Goal: Information Seeking & Learning: Check status

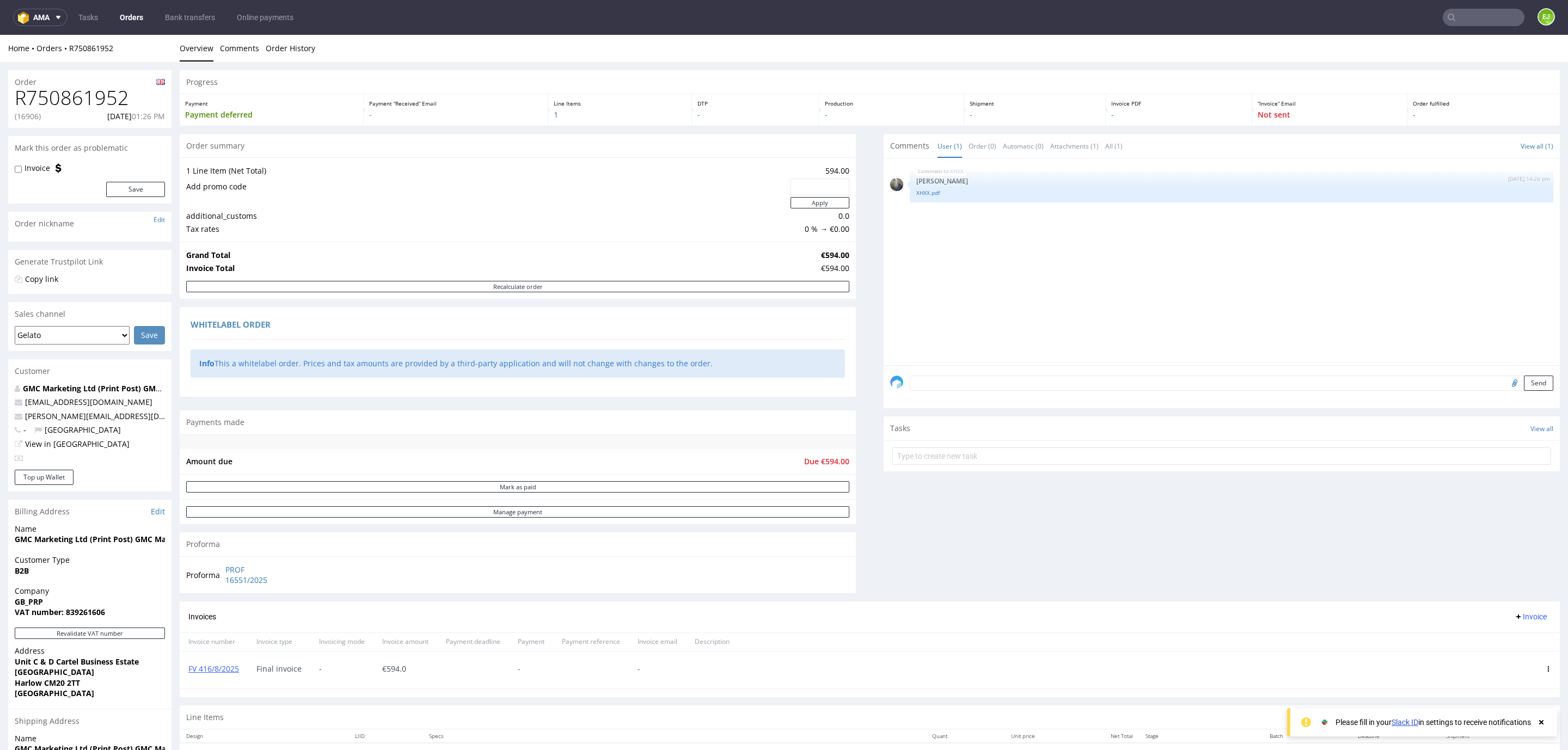
scroll to position [143, 0]
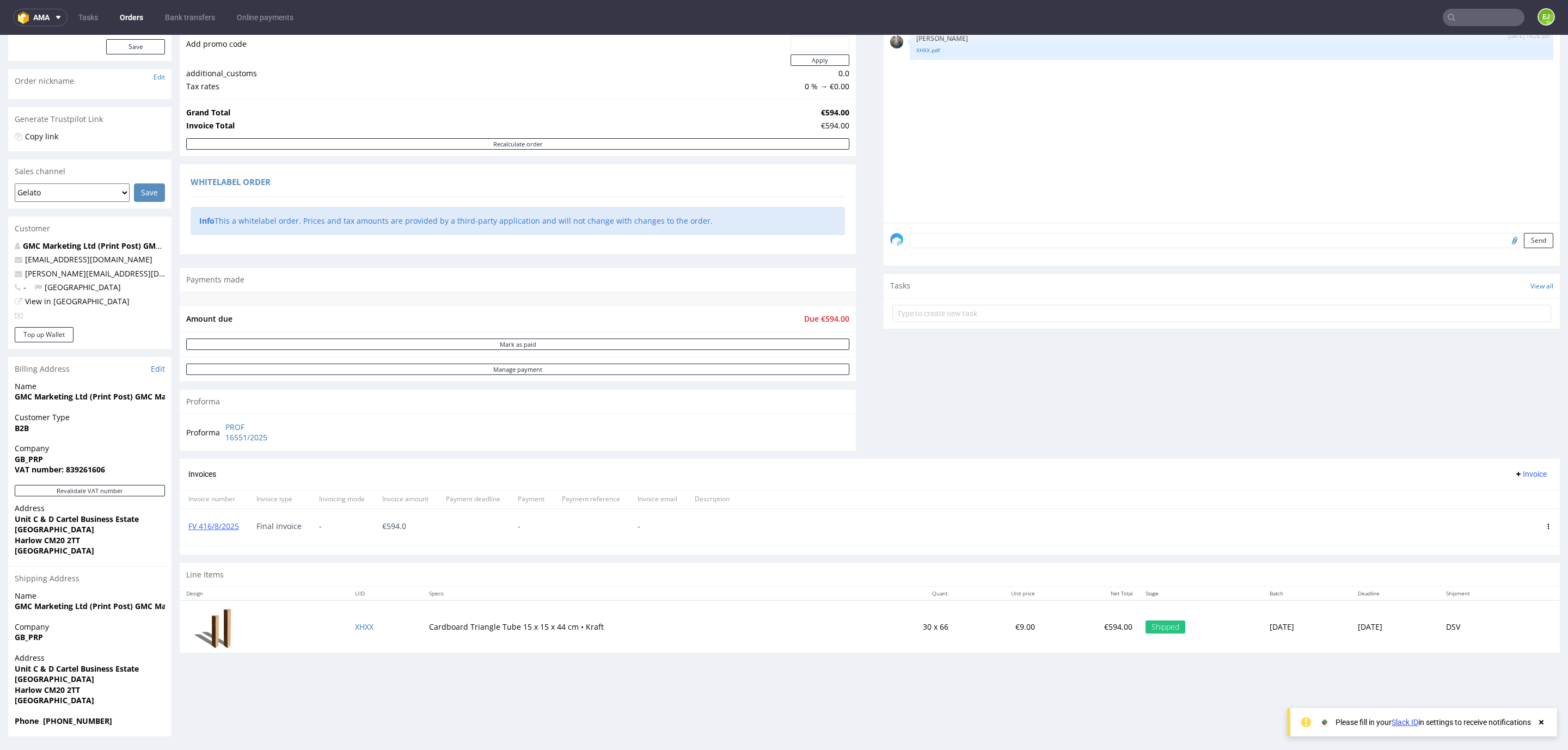
click at [1466, 12] on input "text" at bounding box center [1483, 17] width 81 height 17
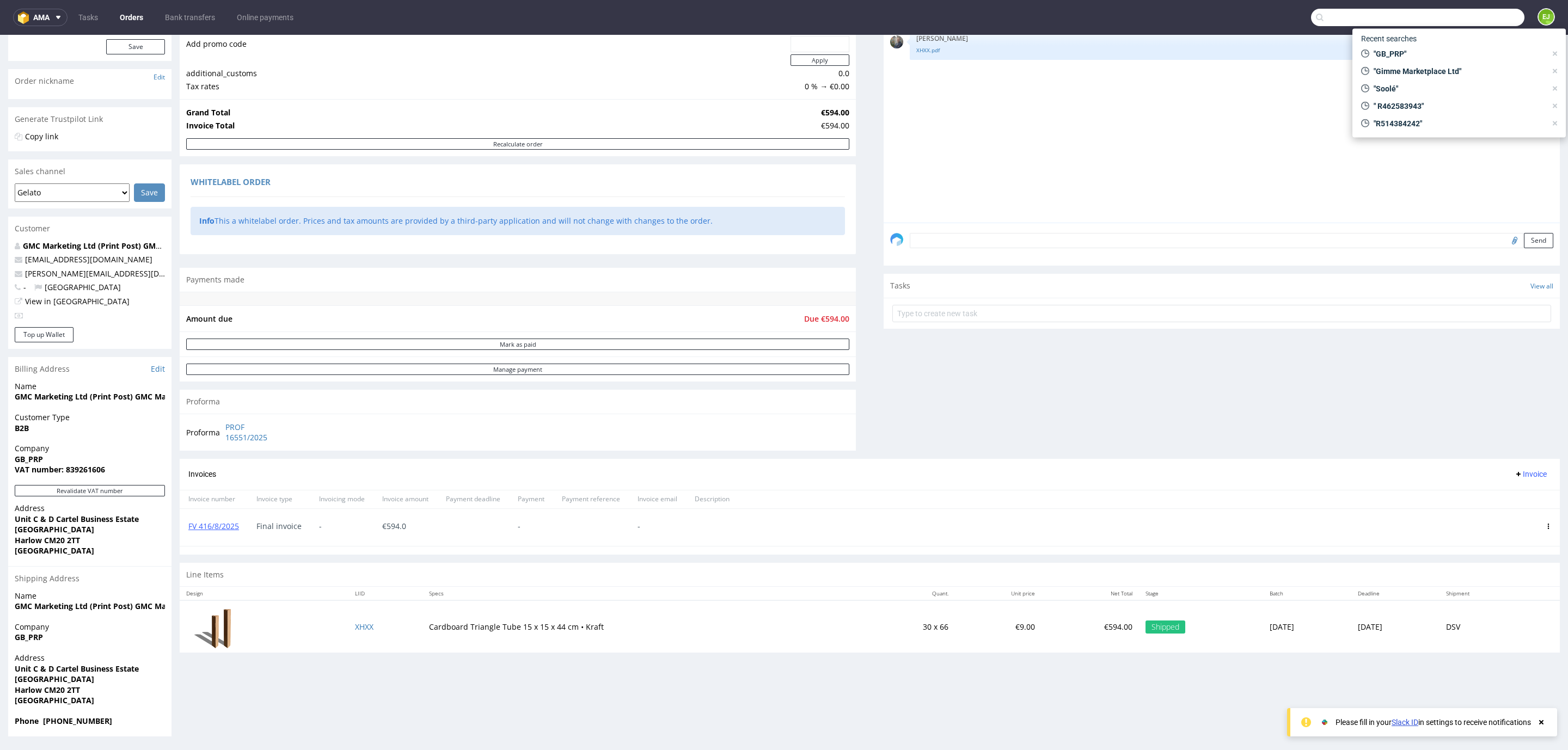
paste input "R703198590"
type input "R703198590"
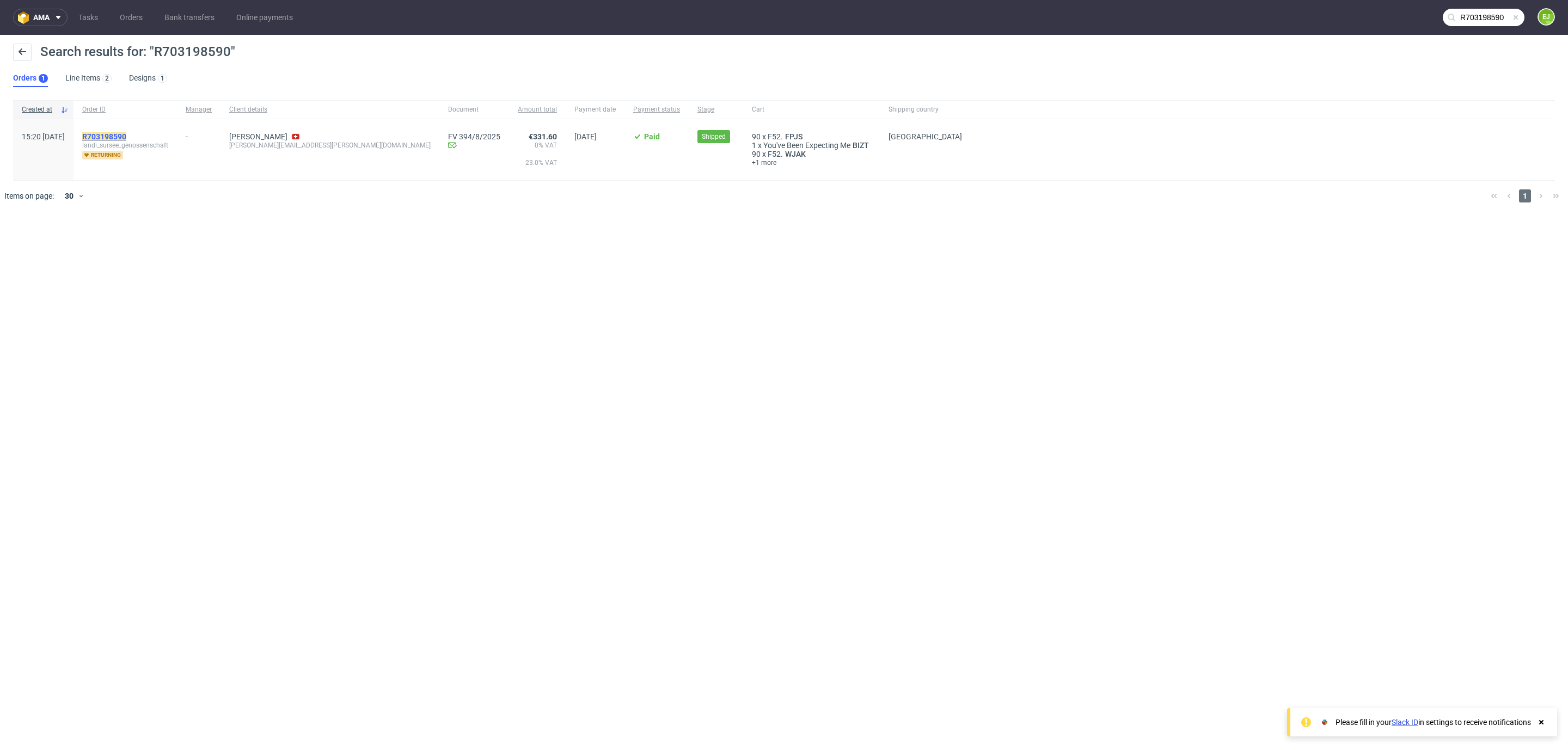
click at [126, 133] on mark "R703198590" at bounding box center [104, 137] width 44 height 9
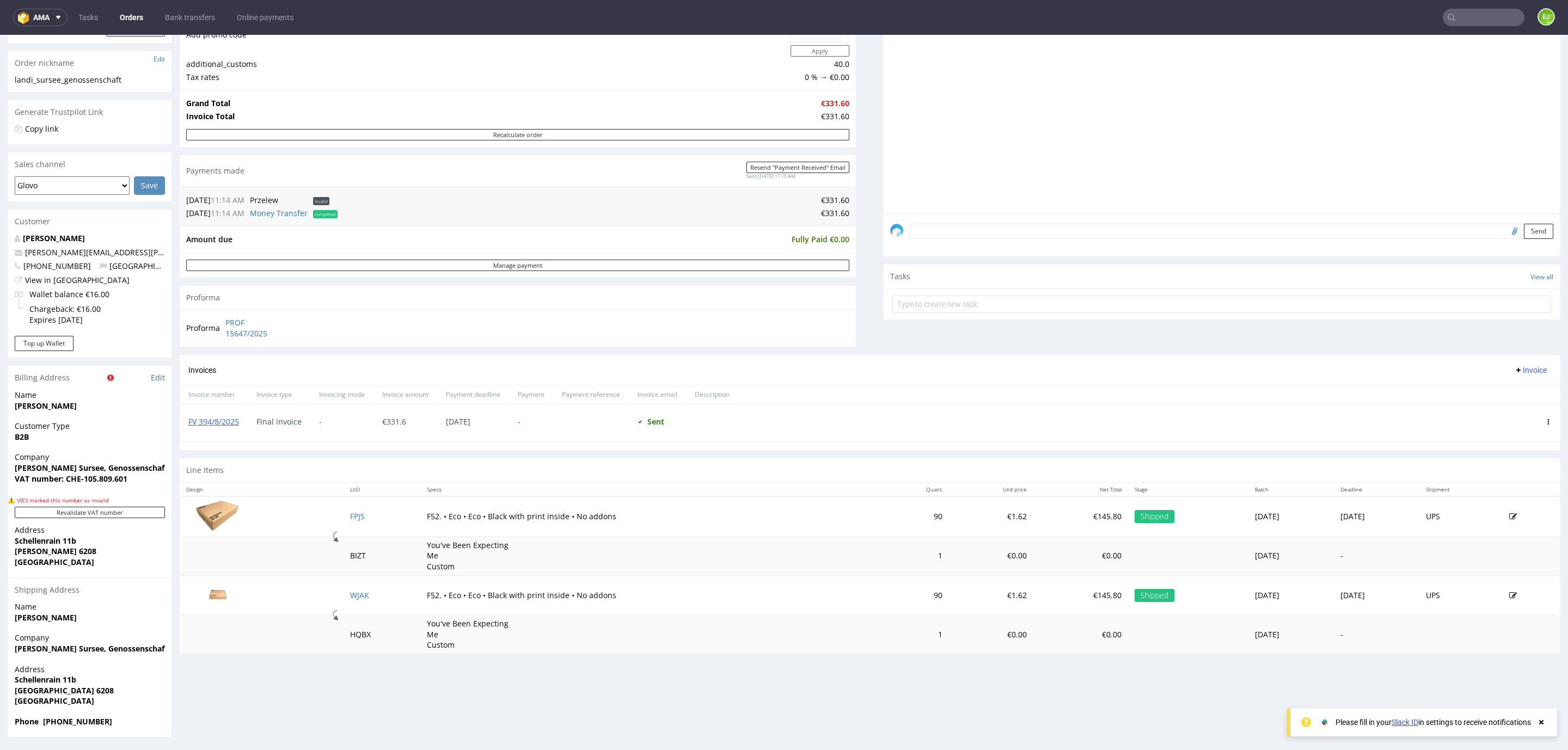
scroll to position [2, 0]
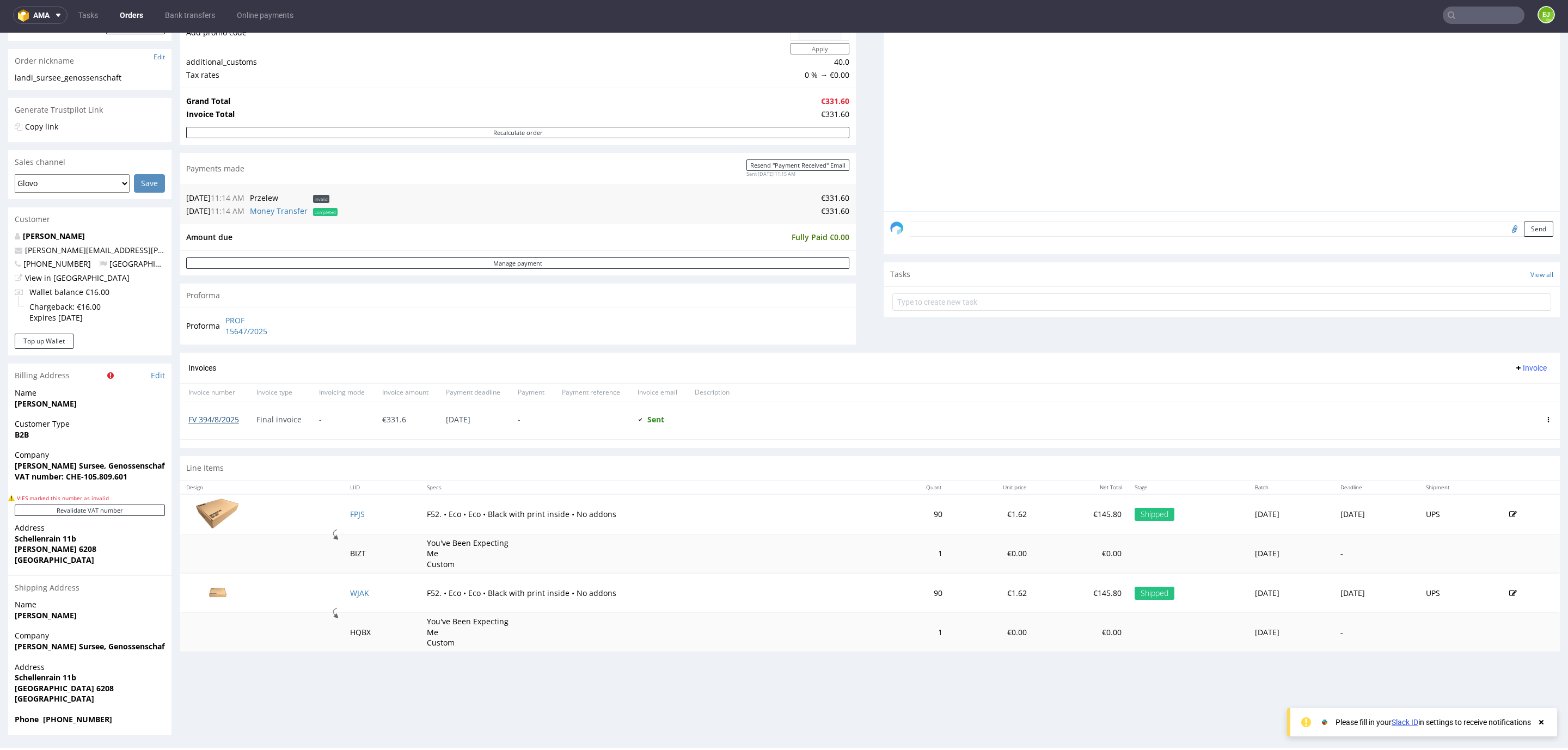
click at [213, 419] on link "FV 394/8/2025" at bounding box center [213, 419] width 50 height 10
click at [1471, 17] on input "text" at bounding box center [1483, 15] width 81 height 17
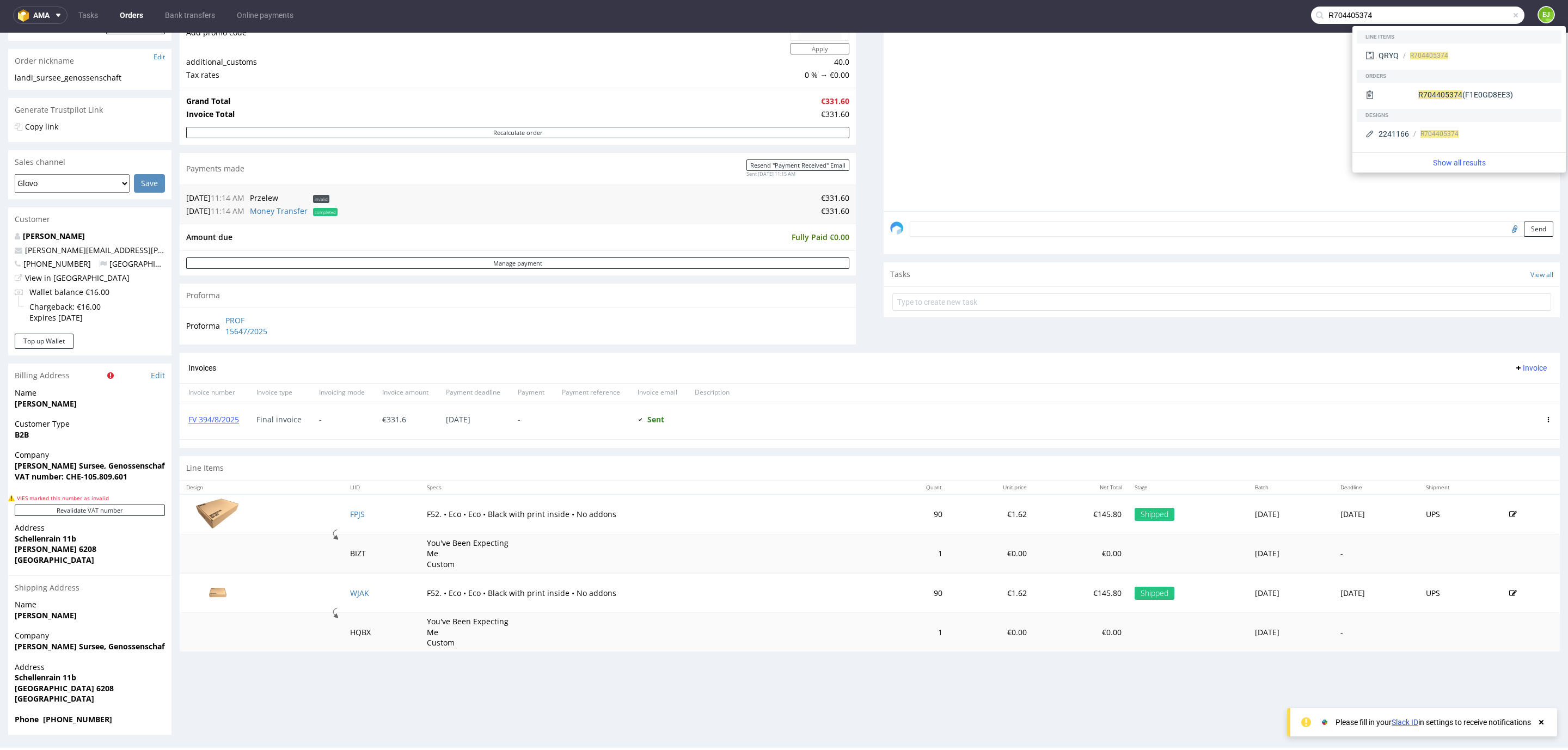
type input "R704405374"
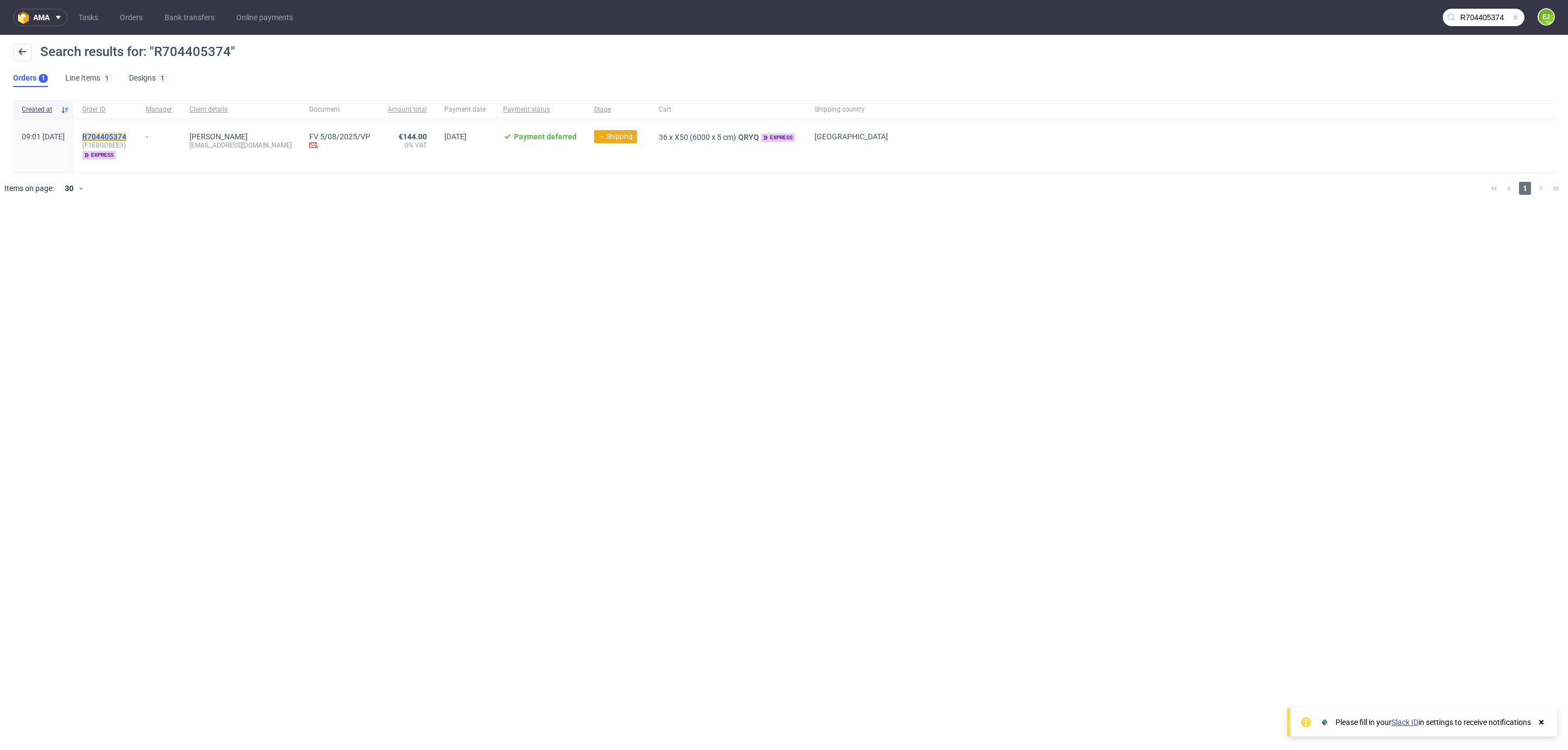
click at [126, 135] on mark "R704405374" at bounding box center [104, 137] width 44 height 9
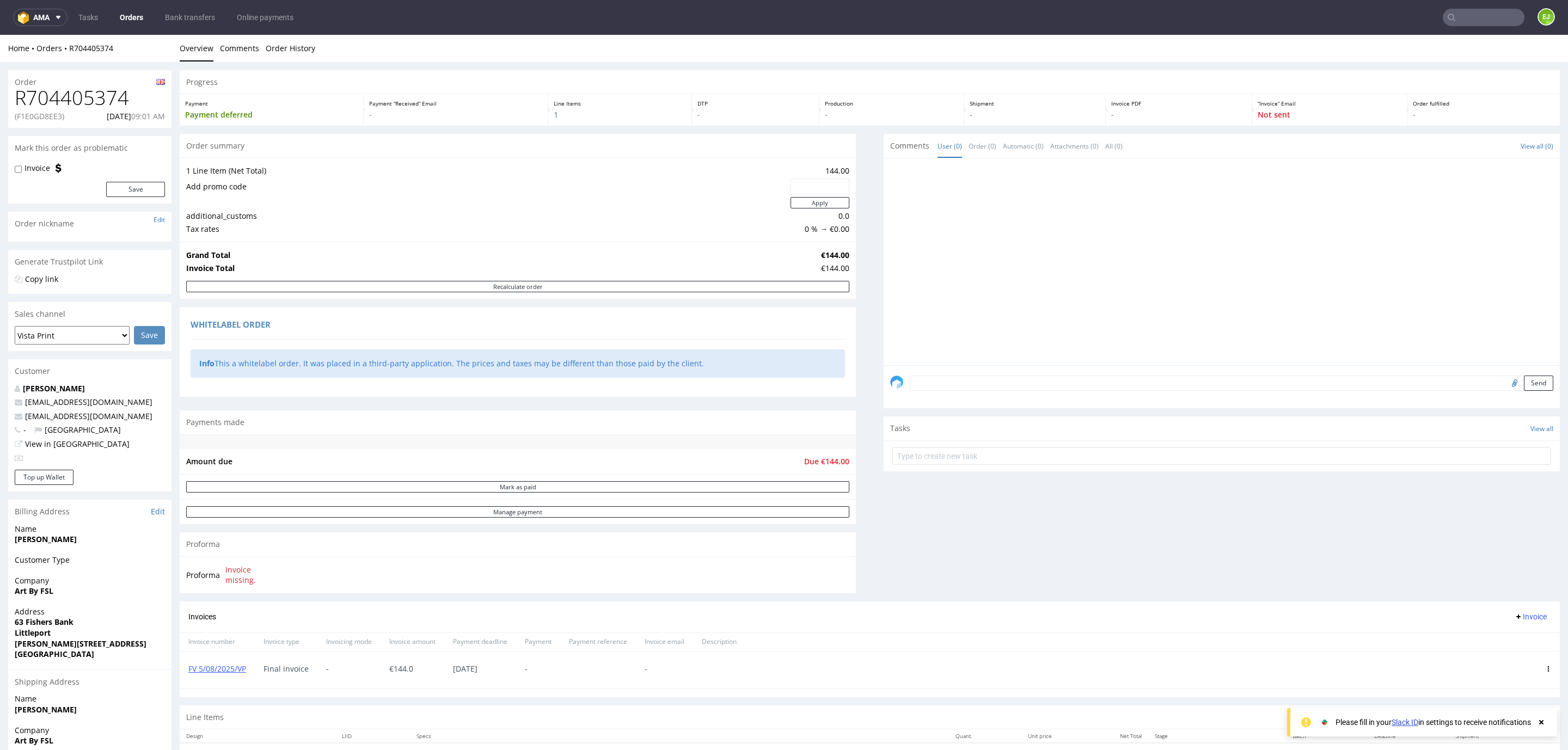
click at [1466, 6] on nav "ama Tasks Orders Bank transfers Online payments EJ" at bounding box center [784, 17] width 1568 height 35
click at [1466, 14] on input "text" at bounding box center [1483, 17] width 81 height 17
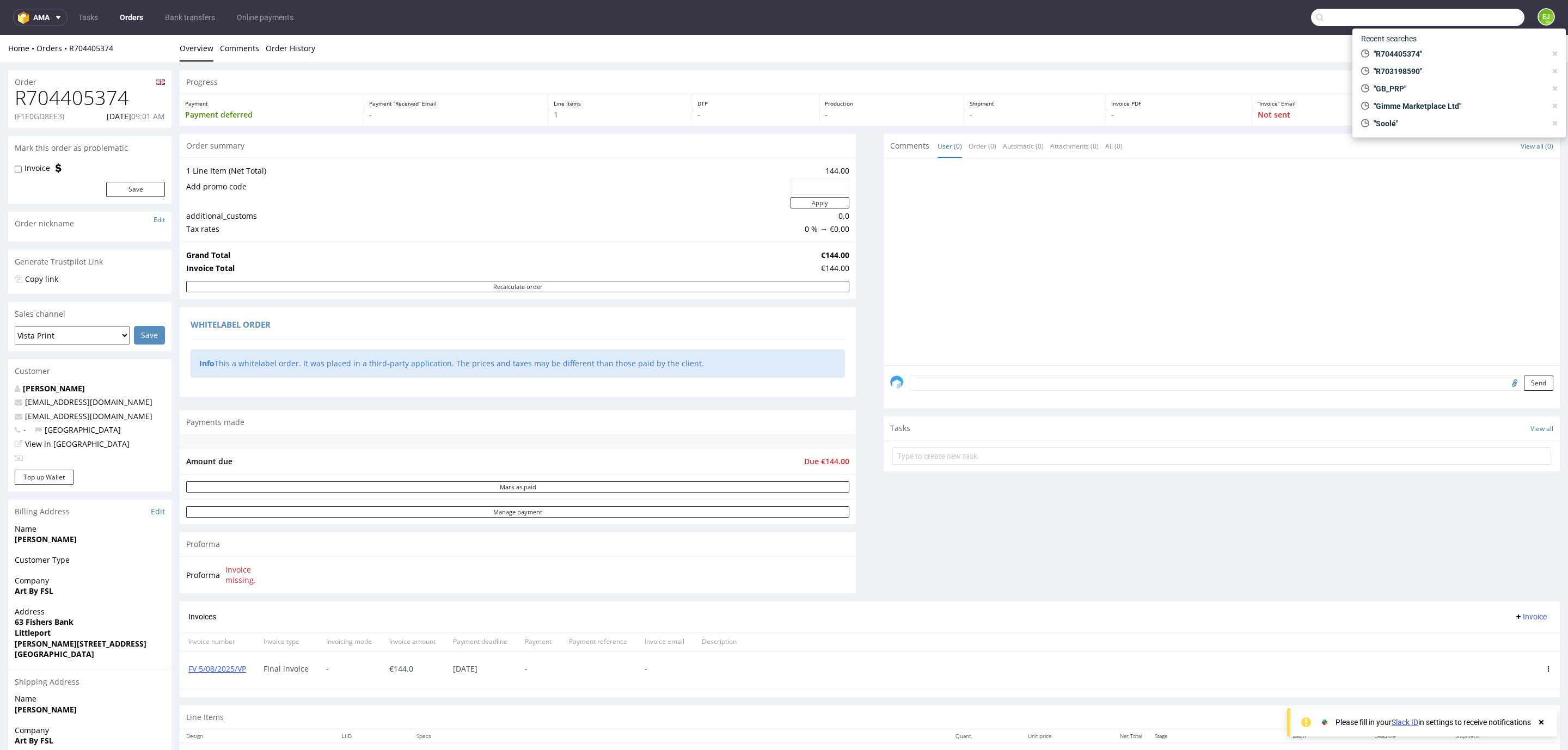
paste input "R185937621"
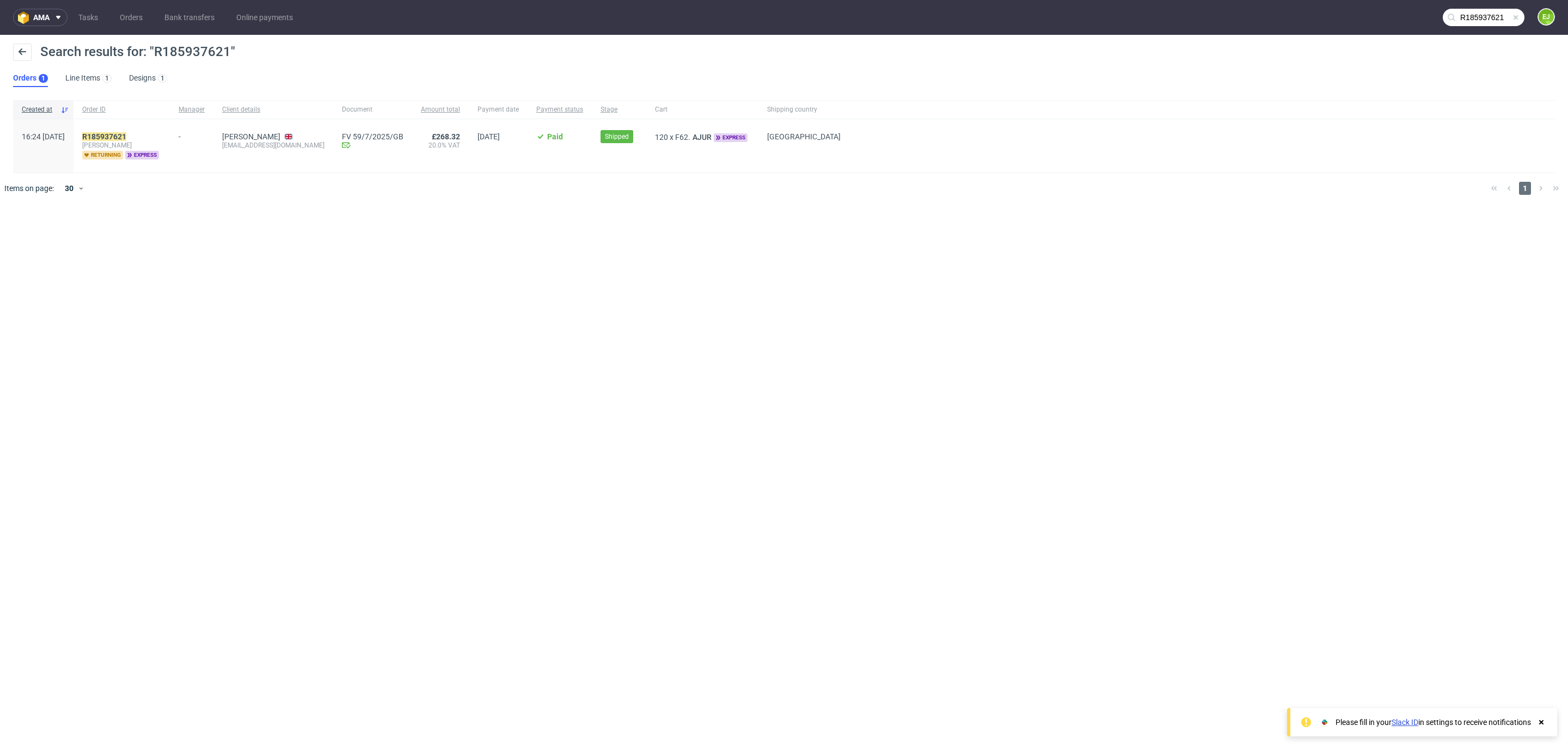
click at [1476, 17] on input "R185937621" at bounding box center [1483, 17] width 81 height 17
click at [1476, 17] on input "R185937621" at bounding box center [1417, 17] width 213 height 17
paste input "8/7/2025/GB;"
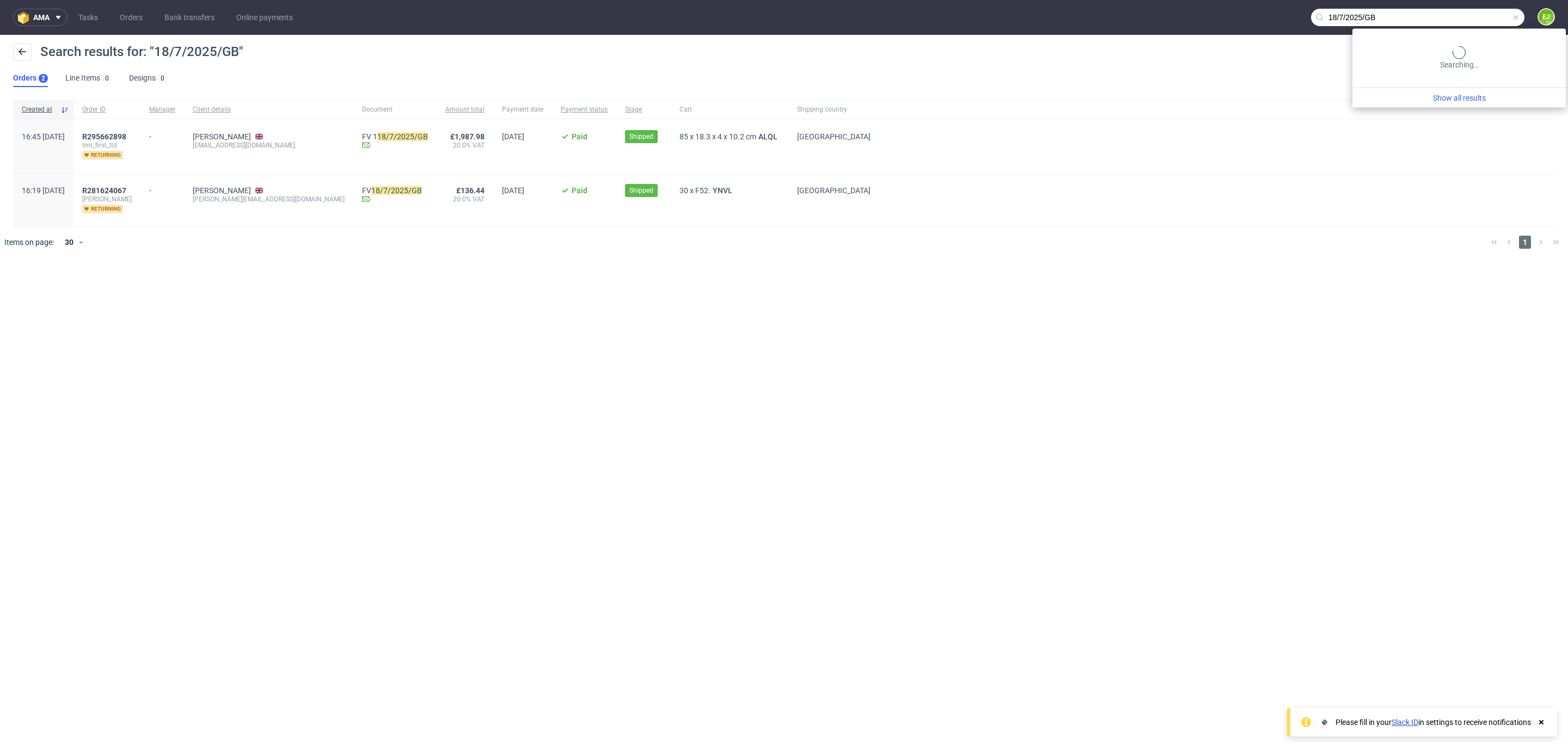
click at [1464, 14] on input "18/7/2025/GB" at bounding box center [1417, 17] width 213 height 17
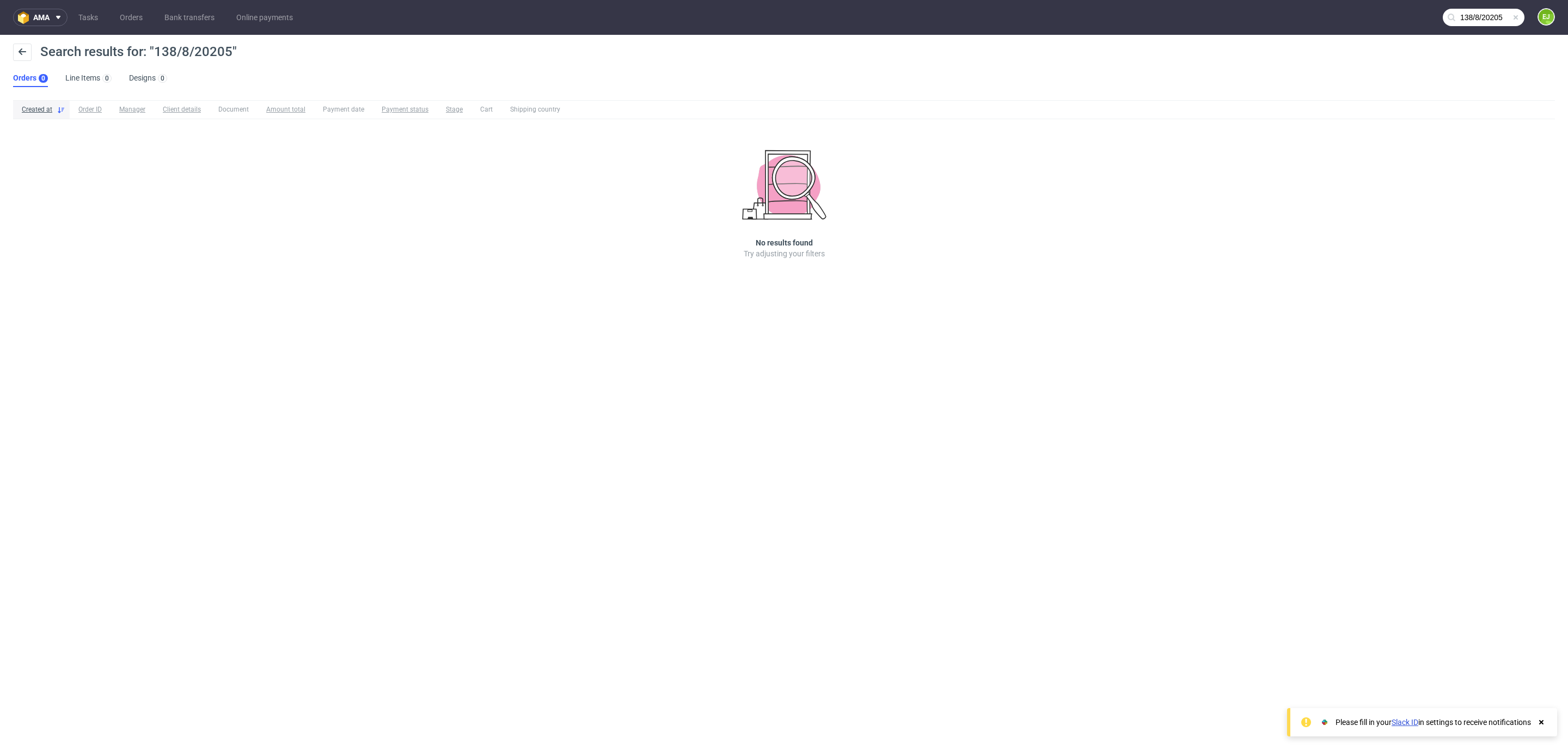
click at [1488, 17] on input "138/8/20205" at bounding box center [1483, 17] width 81 height 17
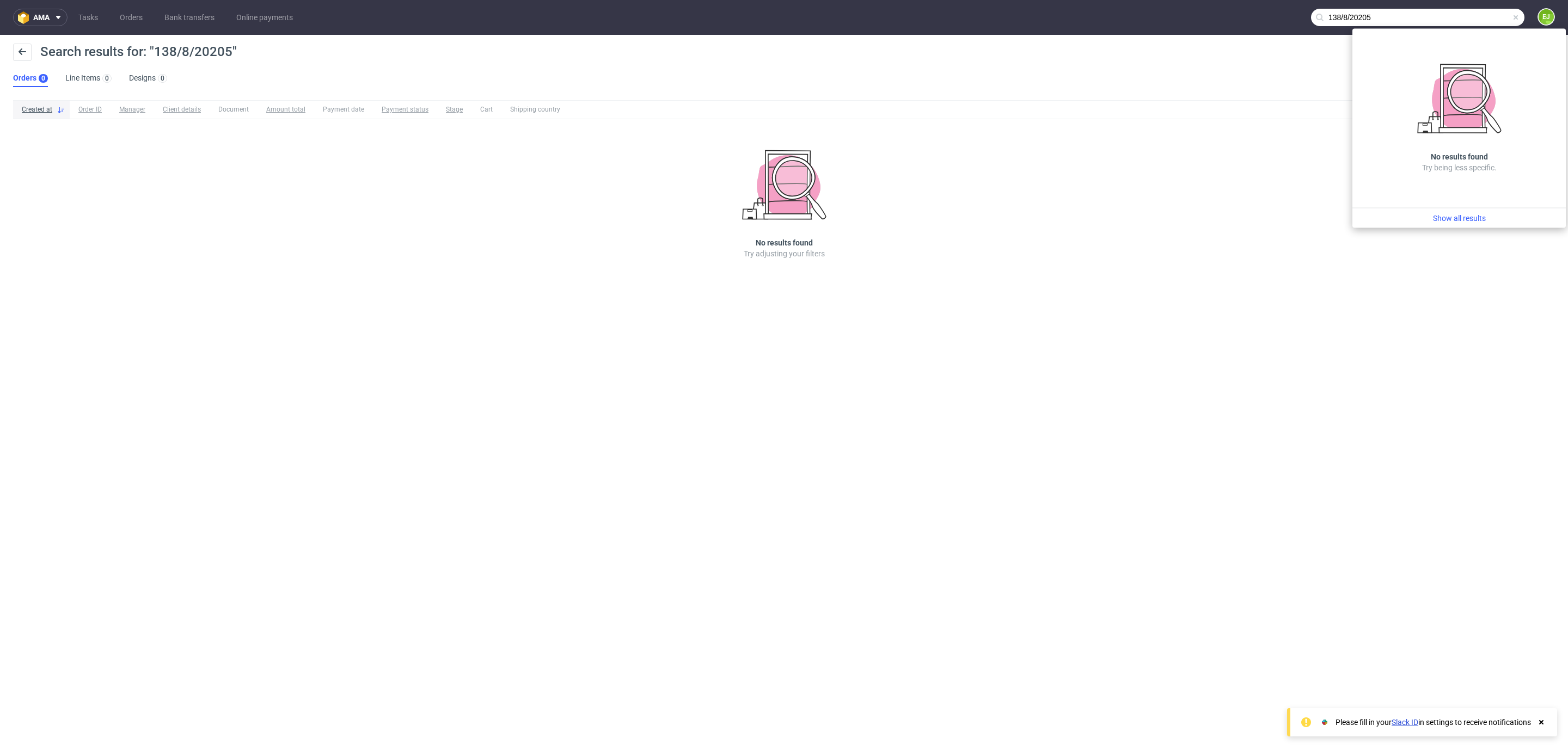
click at [1361, 15] on input "138/8/20205" at bounding box center [1417, 17] width 213 height 17
type input "138/8/2025"
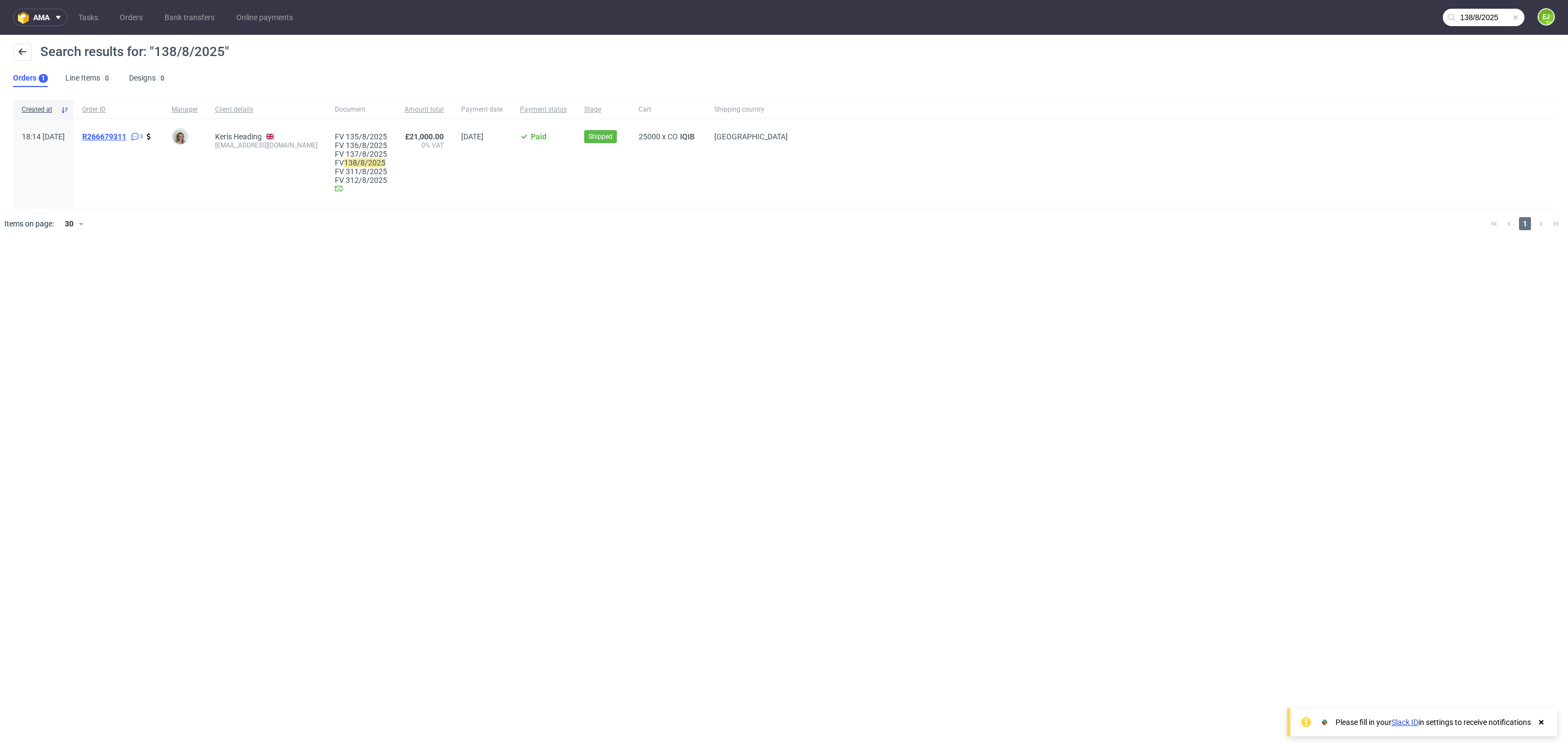
click at [126, 133] on span "R266679311" at bounding box center [104, 137] width 44 height 9
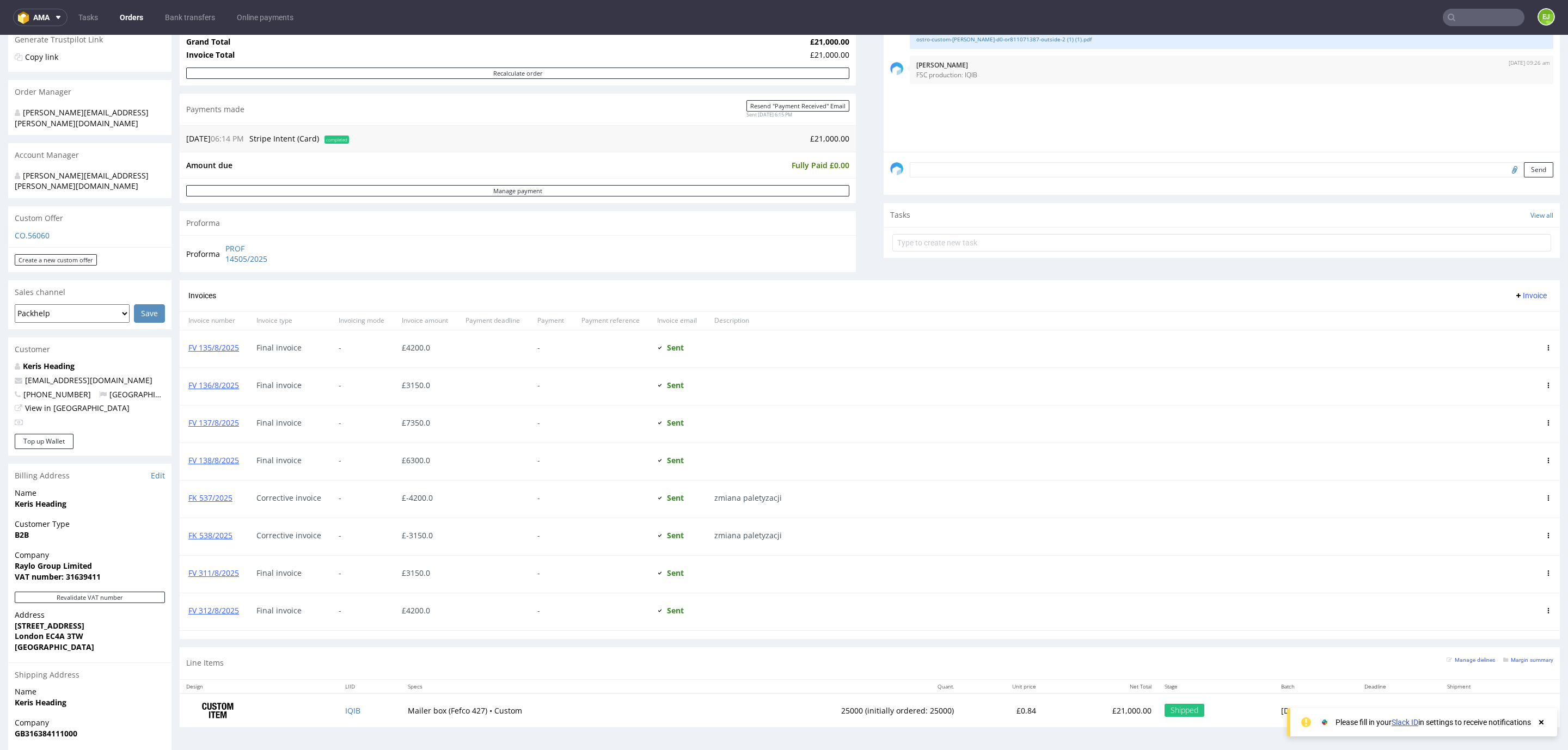
scroll to position [245, 0]
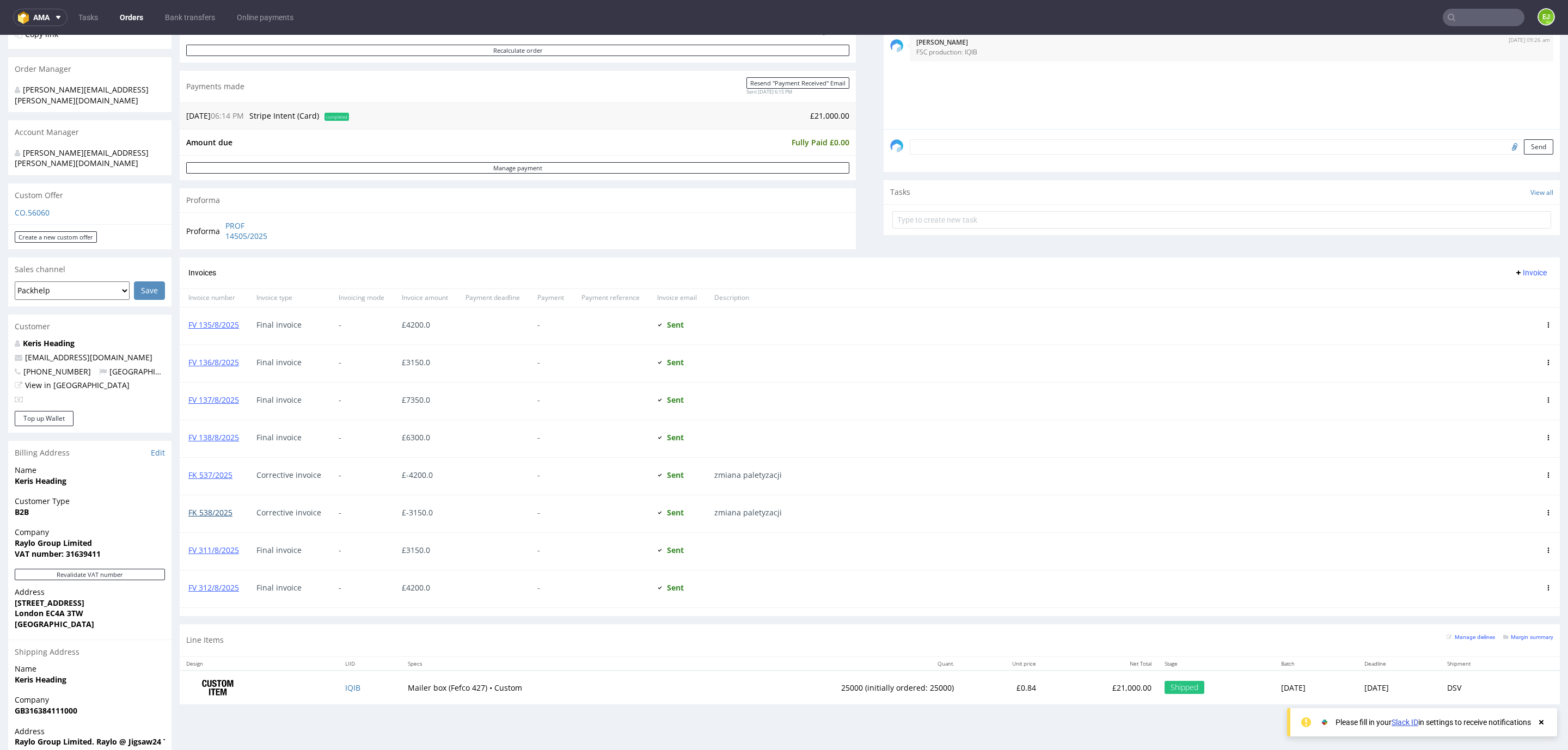
click at [203, 511] on link "FK 538/2025" at bounding box center [210, 512] width 44 height 10
click at [218, 480] on link "FK 537/2025" at bounding box center [210, 475] width 44 height 10
